Goal: Task Accomplishment & Management: Use online tool/utility

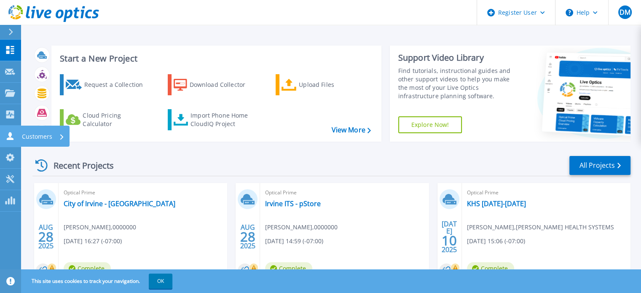
click at [13, 143] on link "Customers Customers" at bounding box center [10, 136] width 21 height 21
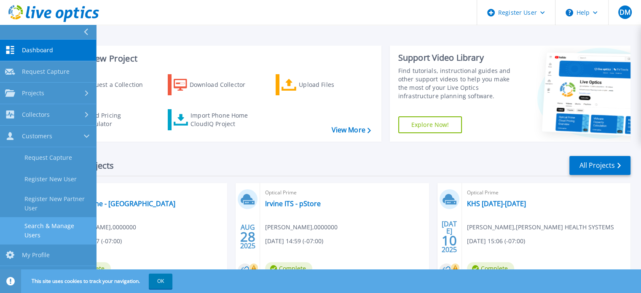
click at [41, 232] on link "Search & Manage Users" at bounding box center [48, 230] width 96 height 27
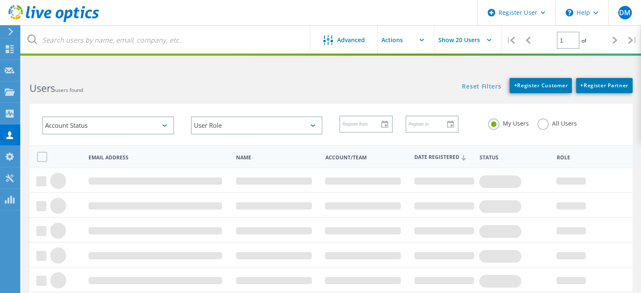
click at [537, 123] on label "All Users" at bounding box center [557, 122] width 40 height 8
click at [0, 0] on input "All Users" at bounding box center [0, 0] width 0 height 0
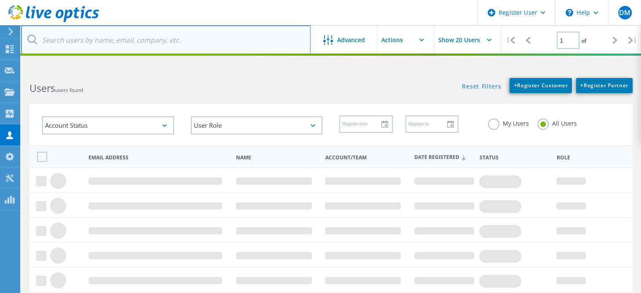
click at [259, 45] on input "text" at bounding box center [165, 39] width 289 height 29
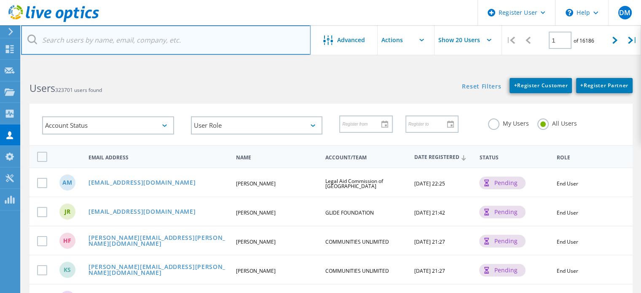
click at [187, 49] on input "text" at bounding box center [165, 39] width 289 height 29
paste input "lbtransit.com"
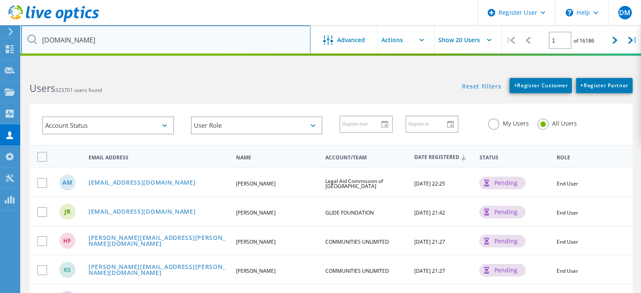
click at [41, 43] on input "lbtransit.com" at bounding box center [165, 39] width 289 height 29
type input "@lbtransit.com"
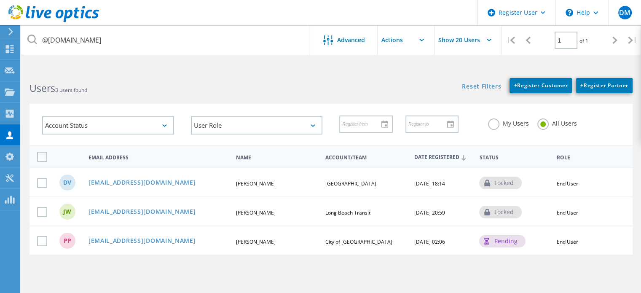
drag, startPoint x: 129, startPoint y: 208, endPoint x: 177, endPoint y: 115, distance: 104.0
click at [177, 115] on div "Account Status Activated Pending Activation Pending Password Reset Activated No…" at bounding box center [108, 125] width 149 height 35
drag, startPoint x: 136, startPoint y: 205, endPoint x: 129, endPoint y: 215, distance: 13.0
drag, startPoint x: 129, startPoint y: 215, endPoint x: 122, endPoint y: 211, distance: 8.2
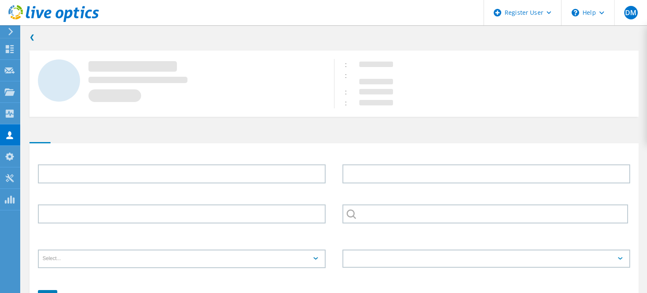
type input "Jaimey"
type input "Wasson"
type input "Long Beach Transit"
type input "English"
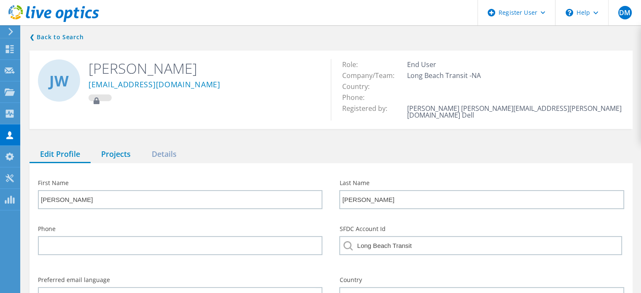
click at [119, 149] on div "Projects" at bounding box center [116, 154] width 51 height 17
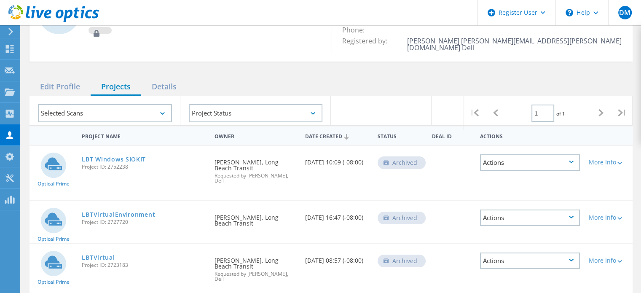
scroll to position [72, 0]
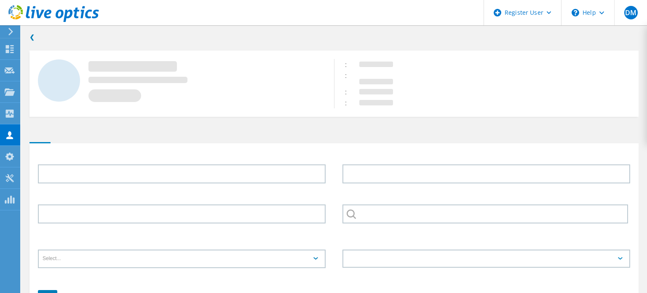
type input "Dexter"
type input "Vo"
type input "[GEOGRAPHIC_DATA]"
type input "English"
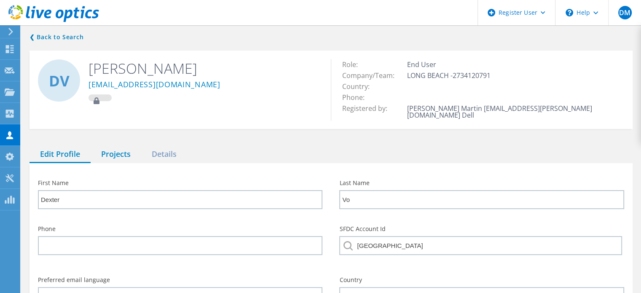
click at [114, 151] on div "Projects" at bounding box center [116, 154] width 51 height 17
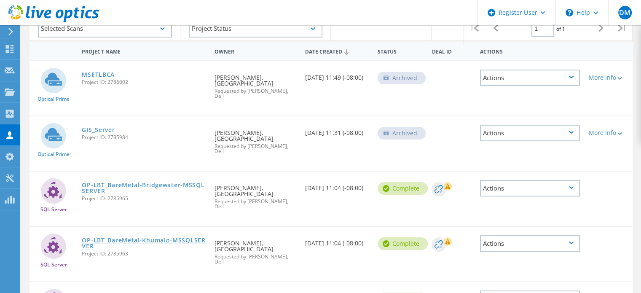
scroll to position [152, 0]
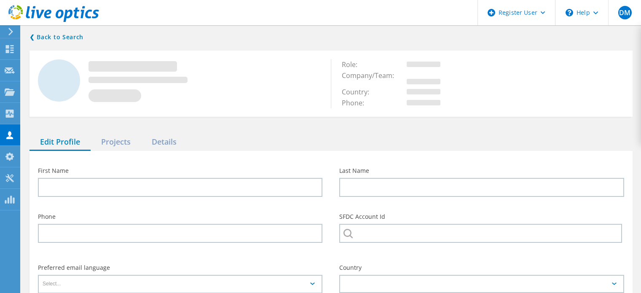
type input "[PERSON_NAME]"
type input "City of [GEOGRAPHIC_DATA]"
type input "English"
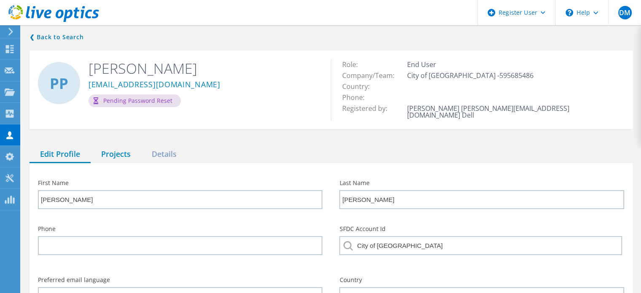
click at [124, 148] on div "Projects" at bounding box center [116, 154] width 51 height 17
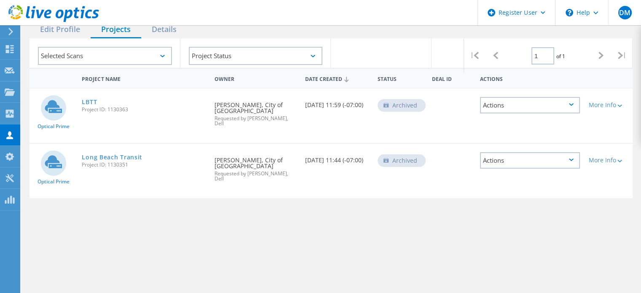
scroll to position [126, 0]
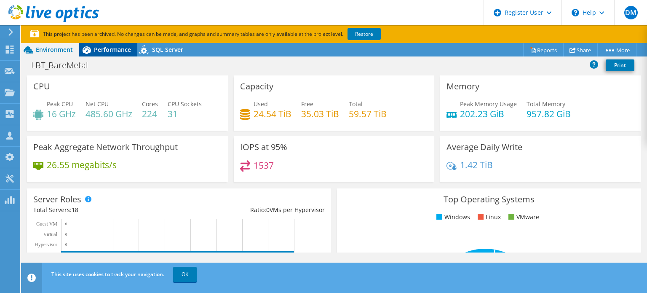
click at [118, 55] on div "Performance" at bounding box center [108, 49] width 58 height 13
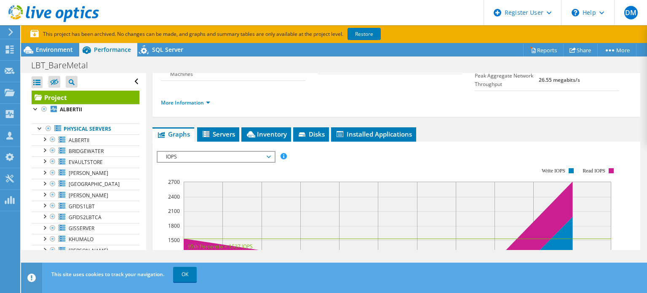
scroll to position [113, 0]
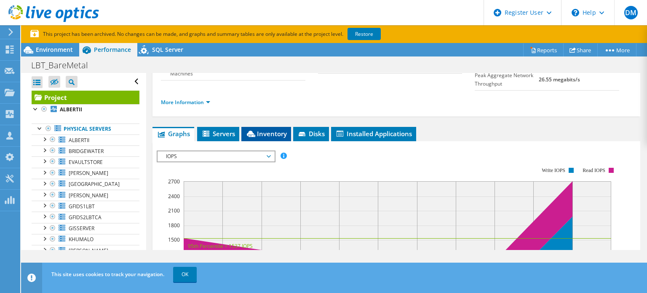
click at [261, 138] on span "Inventory" at bounding box center [266, 133] width 41 height 8
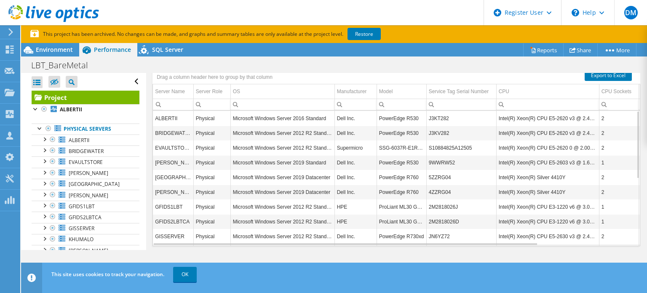
scroll to position [187, 0]
click at [590, 81] on link "Export to Excel" at bounding box center [608, 75] width 47 height 11
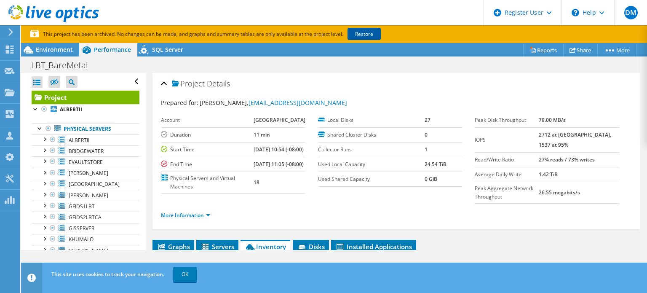
click at [365, 30] on link "Restore" at bounding box center [364, 34] width 33 height 12
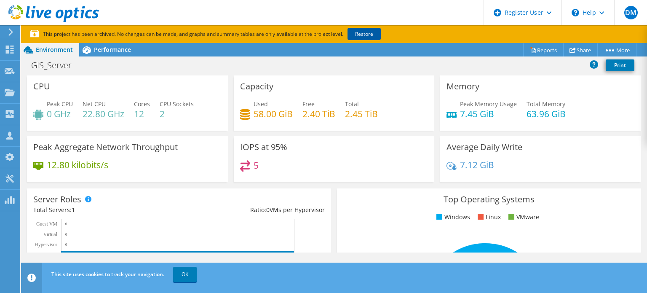
click at [375, 29] on link "Restore" at bounding box center [364, 34] width 33 height 12
click at [362, 31] on link "Restore" at bounding box center [364, 34] width 33 height 12
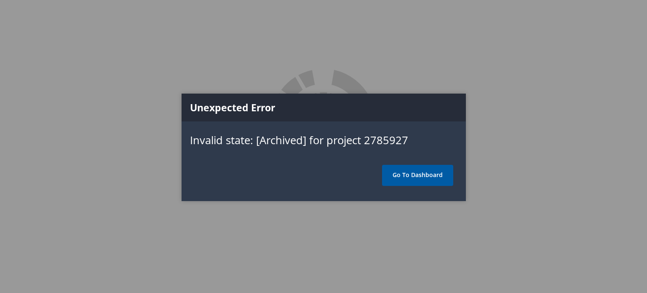
click at [443, 174] on link "Go To Dashboard" at bounding box center [417, 175] width 71 height 21
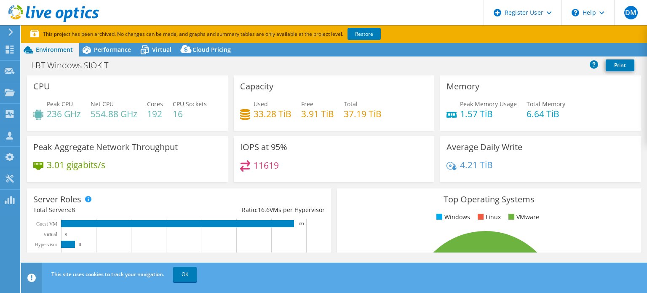
select select "USD"
click at [133, 50] on div "Performance" at bounding box center [108, 49] width 58 height 13
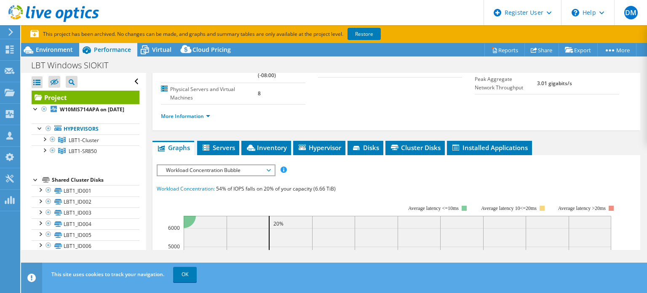
scroll to position [110, 0]
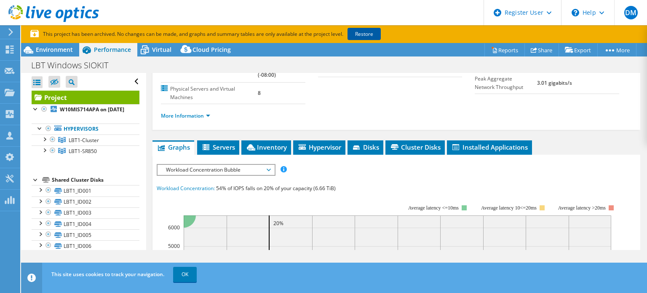
click at [362, 35] on link "Restore" at bounding box center [364, 34] width 33 height 12
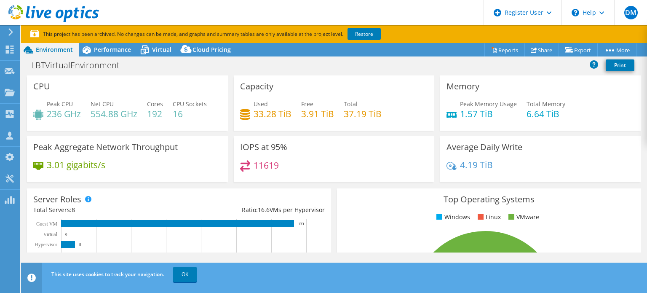
select select "USWest"
select select "USD"
click at [109, 54] on div "Performance" at bounding box center [108, 49] width 58 height 13
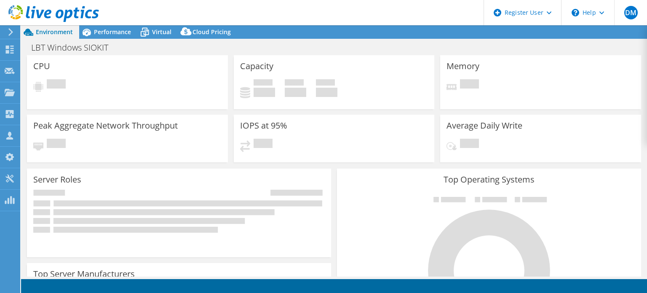
select select "USD"
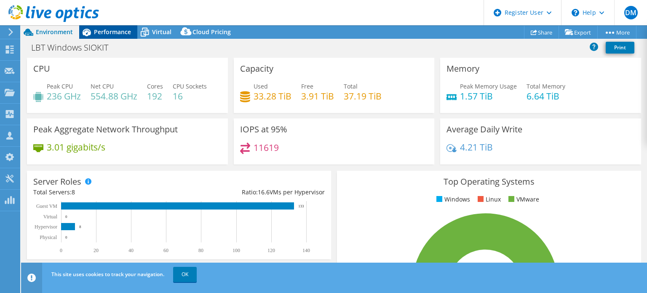
click at [108, 32] on span "Performance" at bounding box center [112, 32] width 37 height 8
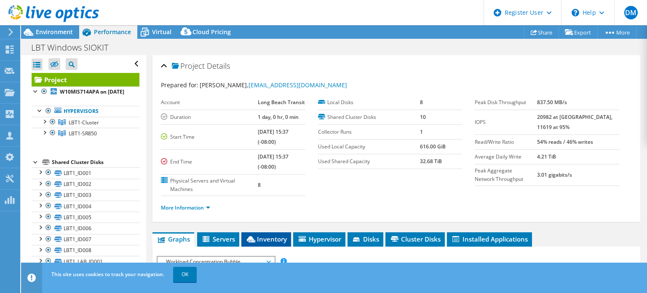
click at [271, 232] on li "Inventory" at bounding box center [266, 239] width 50 height 14
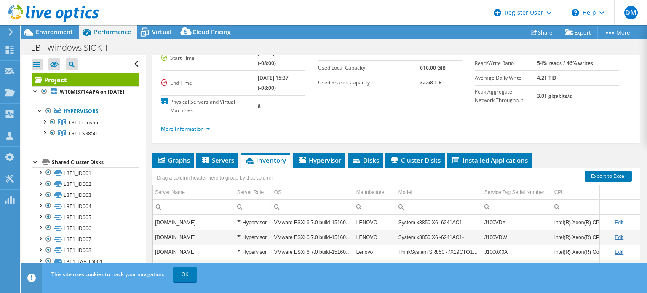
scroll to position [79, 0]
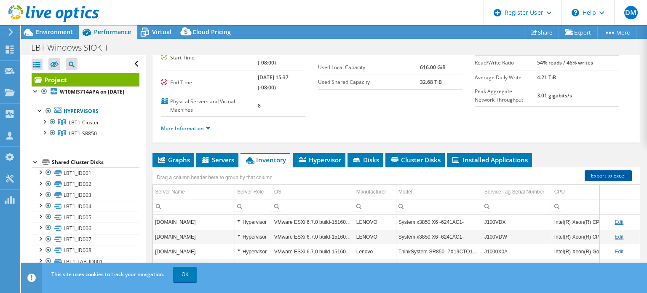
click at [602, 173] on link "Export to Excel" at bounding box center [608, 175] width 47 height 11
click at [381, 117] on div "More Information" at bounding box center [396, 129] width 471 height 24
click at [45, 125] on div at bounding box center [44, 121] width 8 height 8
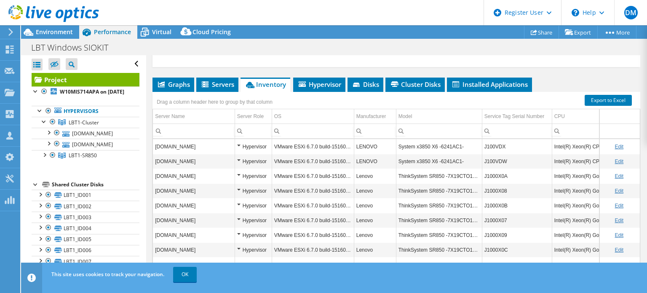
scroll to position [158, 0]
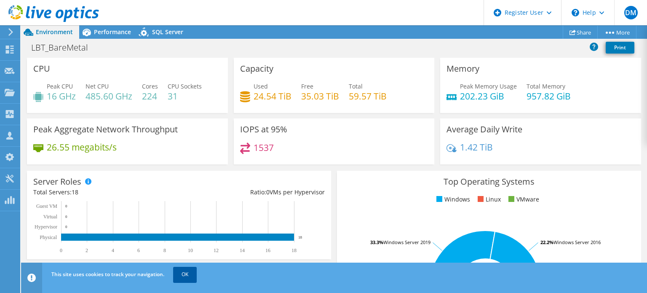
click at [187, 273] on link "OK" at bounding box center [185, 274] width 24 height 15
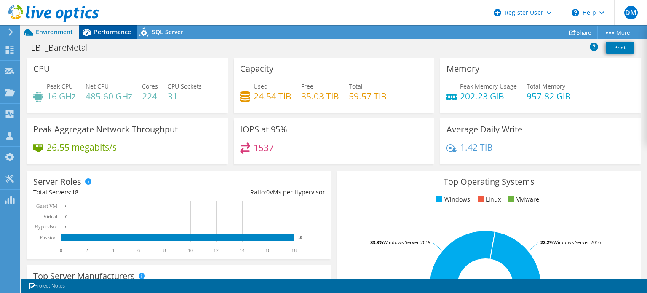
click at [96, 32] on span "Performance" at bounding box center [112, 32] width 37 height 8
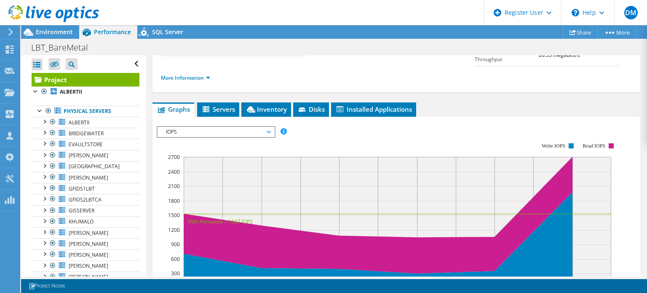
scroll to position [120, 0]
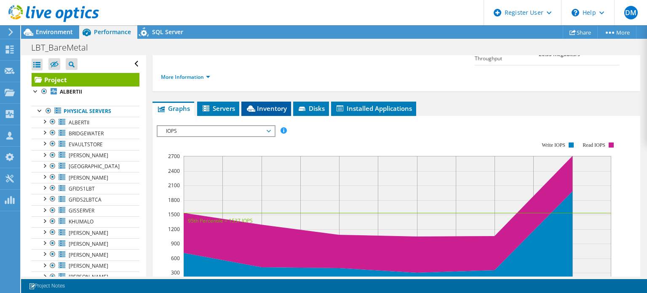
click at [259, 111] on li "Inventory" at bounding box center [266, 109] width 50 height 14
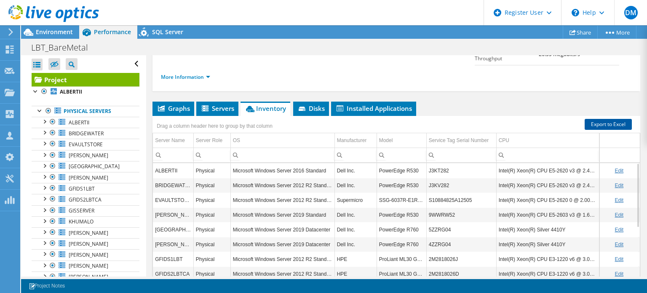
click at [600, 130] on link "Export to Excel" at bounding box center [608, 124] width 47 height 11
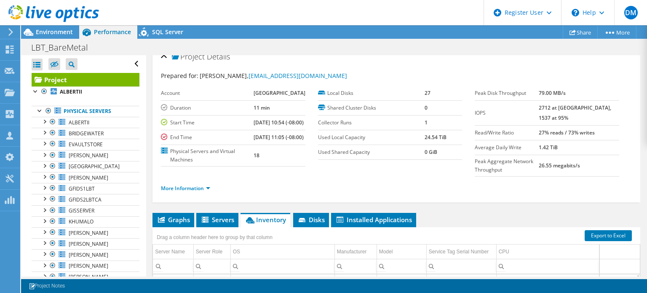
scroll to position [10, 0]
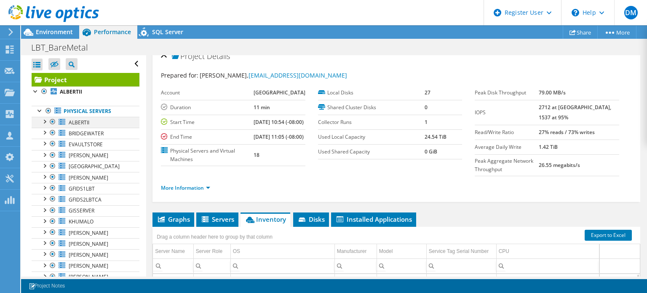
click at [43, 121] on div at bounding box center [44, 121] width 8 height 8
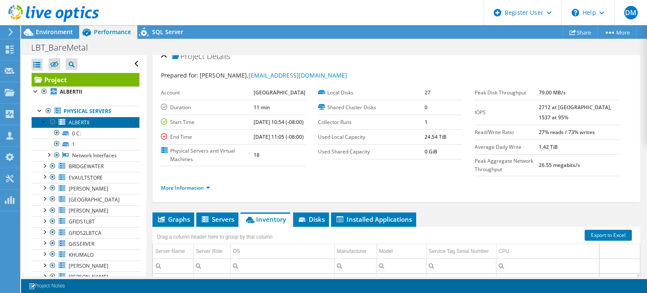
click at [71, 119] on span "ALBERTII" at bounding box center [79, 122] width 21 height 7
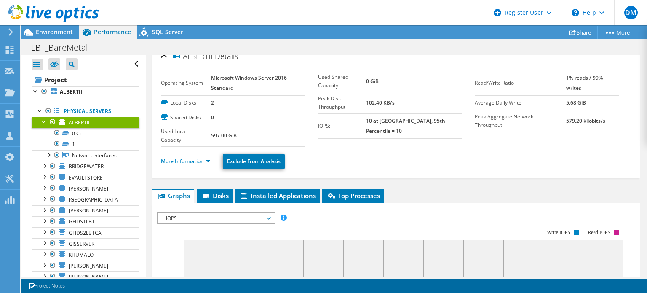
click at [201, 158] on link "More Information" at bounding box center [185, 161] width 49 height 7
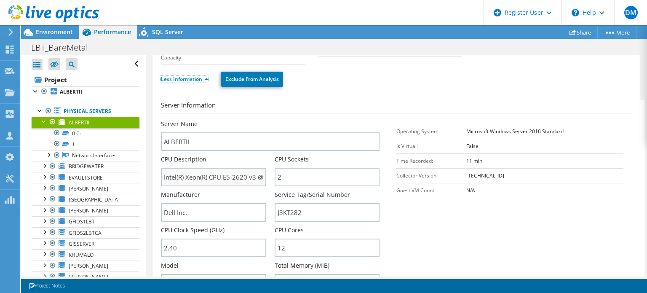
scroll to position [92, 0]
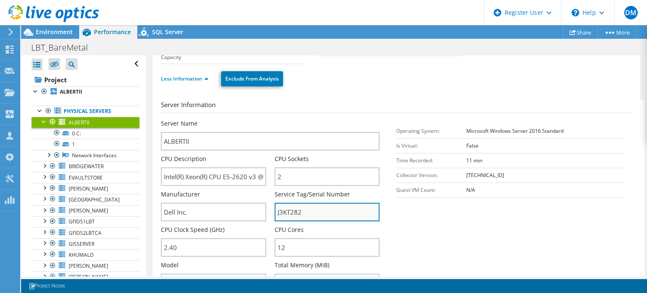
click at [294, 204] on input "J3KT282" at bounding box center [327, 212] width 105 height 19
type input "J3KT282"
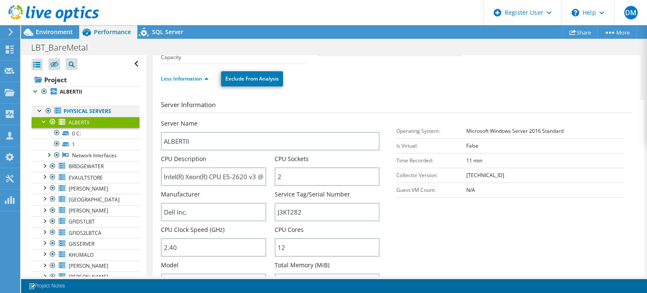
click at [42, 112] on div at bounding box center [40, 110] width 8 height 8
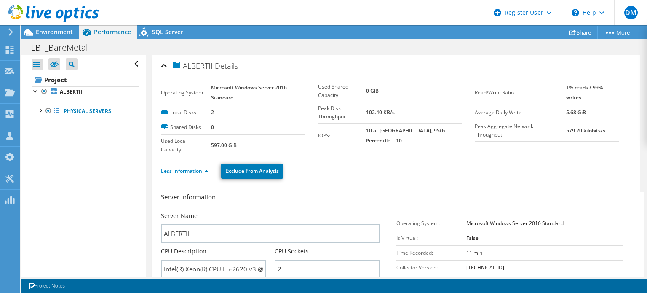
scroll to position [0, 0]
click at [73, 33] on div "Environment" at bounding box center [50, 31] width 58 height 13
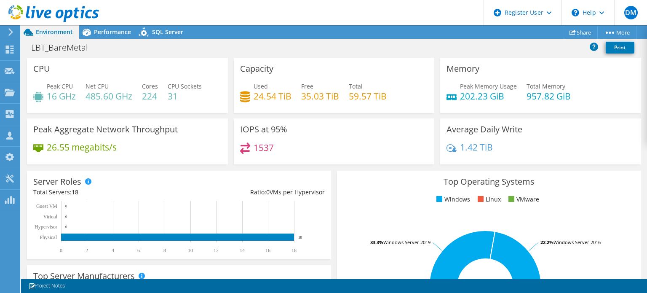
click at [99, 25] on header "DM Dell User Dylan Martin Dylan.Martin@dell.com Dell My Profile Log Out \n Help…" at bounding box center [323, 12] width 647 height 25
click at [102, 28] on span "Performance" at bounding box center [112, 32] width 37 height 8
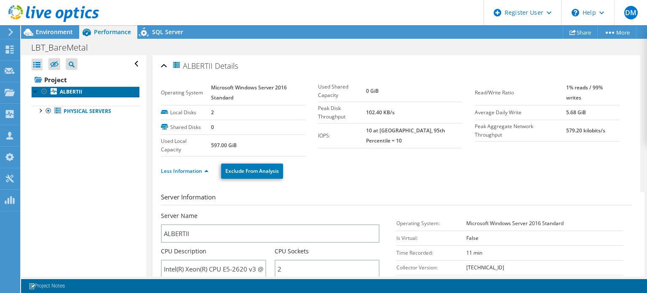
click at [68, 92] on b "ALBERTII" at bounding box center [71, 91] width 22 height 7
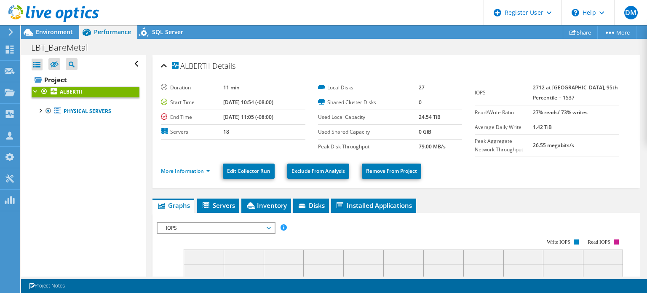
click at [276, 201] on span "Inventory" at bounding box center [266, 205] width 41 height 8
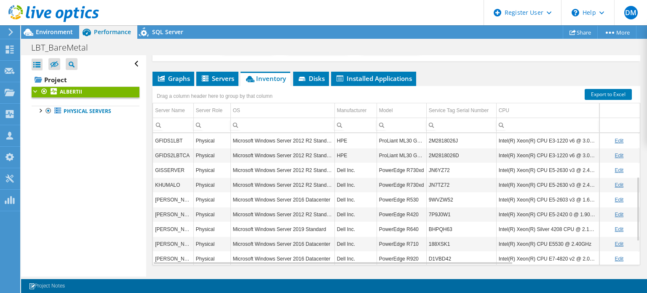
scroll to position [136, 0]
